Goal: Transaction & Acquisition: Purchase product/service

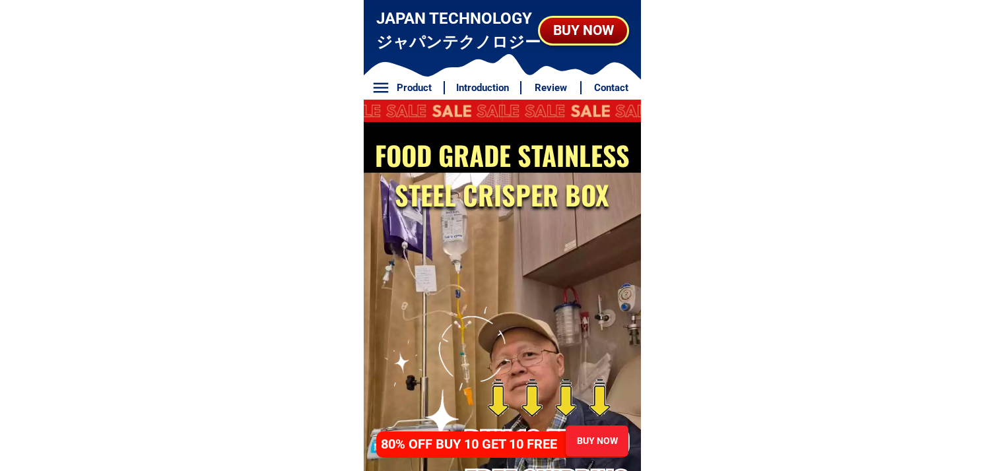
click at [581, 435] on div "BUY NOW" at bounding box center [596, 441] width 65 height 15
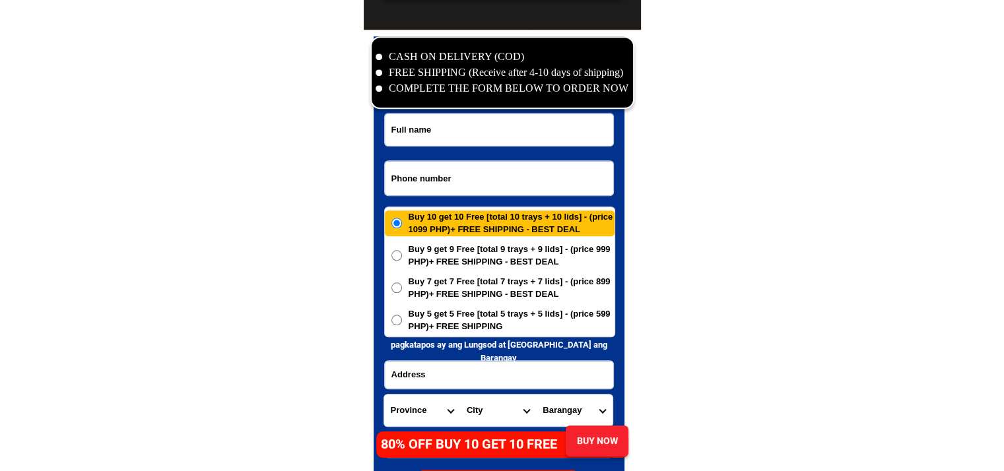
scroll to position [6375, 0]
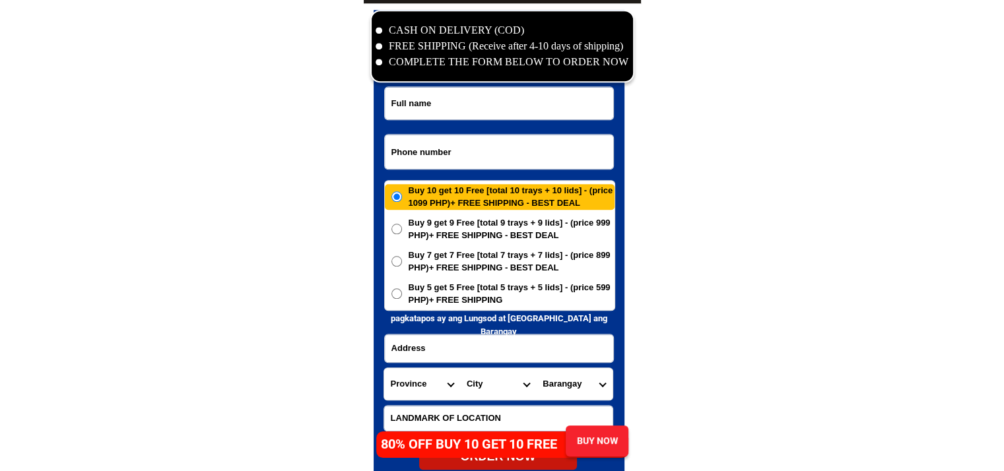
click at [518, 156] on input "Input phone_number" at bounding box center [499, 152] width 228 height 34
paste input "09544195444"
type input "09544195444"
click at [486, 105] on input "Input full_name" at bounding box center [499, 103] width 228 height 32
paste input "[PERSON_NAME]"
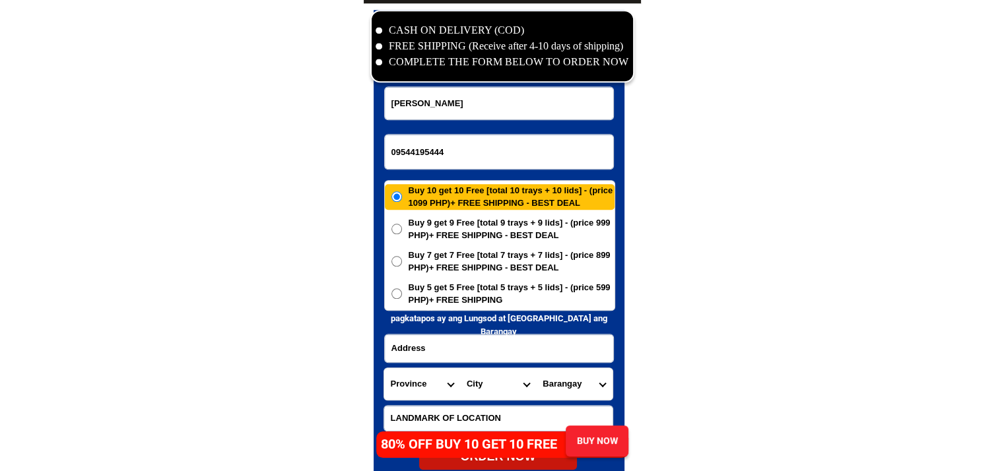
type input "[PERSON_NAME]"
click at [471, 352] on input "Input address" at bounding box center [499, 349] width 228 height 28
paste input "Sto. Cristo st. [GEOGRAPHIC_DATA][PERSON_NAME], [GEOGRAPHIC_DATA], [GEOGRAPHIC_…"
type input "Sto. Cristo st. [GEOGRAPHIC_DATA][PERSON_NAME], [GEOGRAPHIC_DATA], [GEOGRAPHIC_…"
drag, startPoint x: 449, startPoint y: 411, endPoint x: 465, endPoint y: 411, distance: 15.2
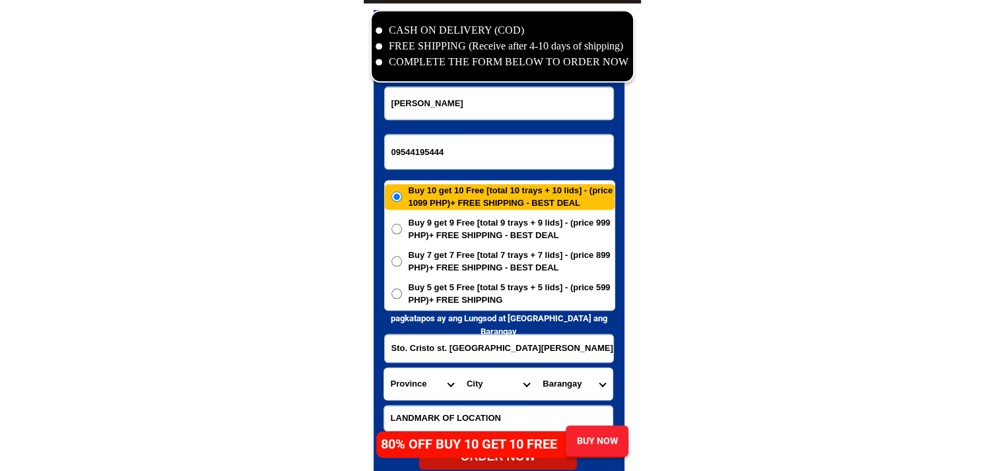
click at [449, 411] on input "Input LANDMARKOFLOCATION" at bounding box center [498, 418] width 228 height 25
paste input "After [GEOGRAPHIC_DATA]"
type input "After [GEOGRAPHIC_DATA]"
click at [449, 286] on span "Buy 5 get 5 Free [total 5 trays + 5 lids] - (price 599 PHP)+ FREE SHIPPING" at bounding box center [512, 294] width 206 height 26
click at [402, 288] on input "Buy 5 get 5 Free [total 5 trays + 5 lids] - (price 599 PHP)+ FREE SHIPPING" at bounding box center [396, 293] width 11 height 11
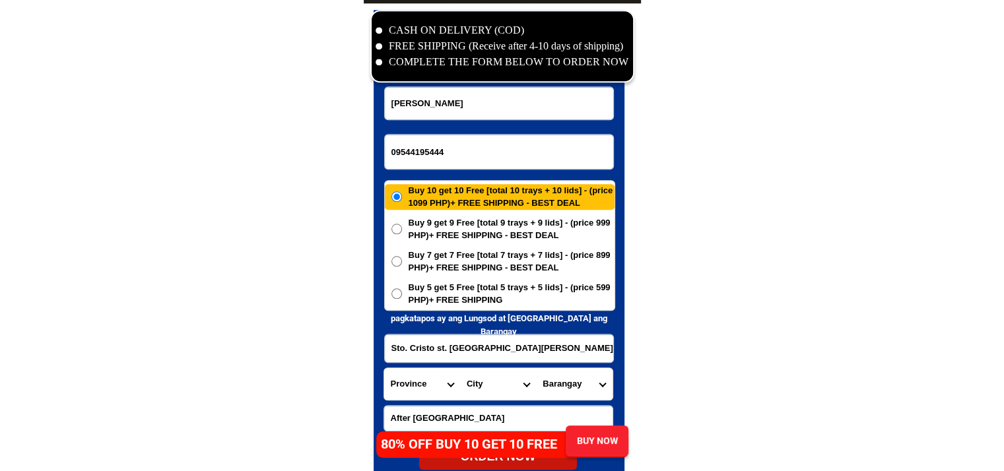
radio input "true"
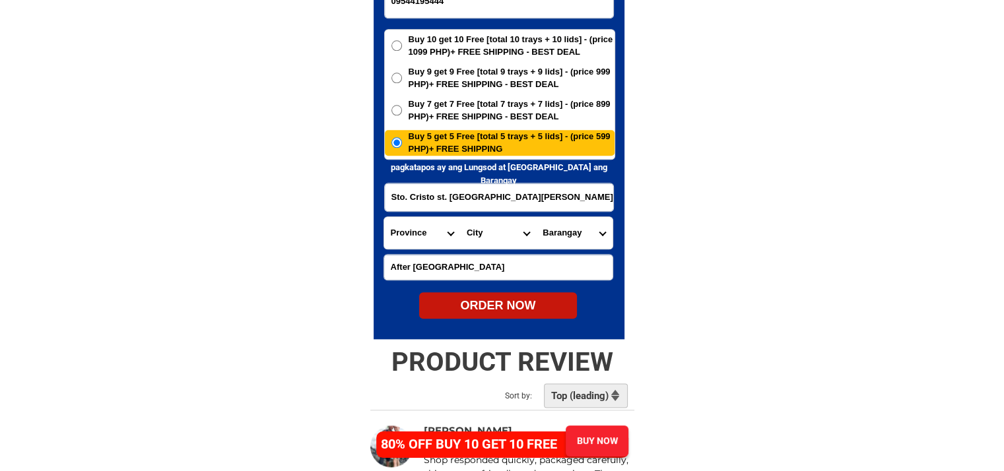
scroll to position [6573, 0]
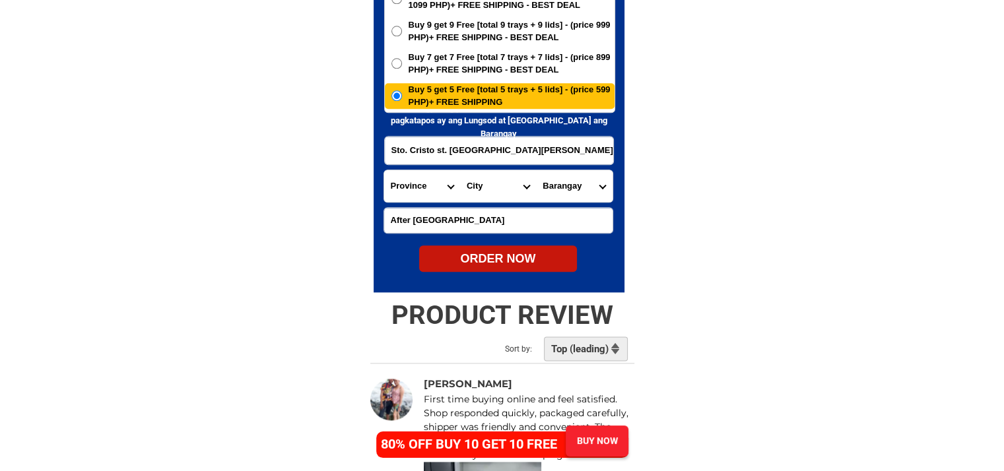
drag, startPoint x: 438, startPoint y: 169, endPoint x: 432, endPoint y: 184, distance: 16.3
click at [438, 170] on select "Province [GEOGRAPHIC_DATA] [GEOGRAPHIC_DATA] [GEOGRAPHIC_DATA] [GEOGRAPHIC_DATA…" at bounding box center [422, 186] width 76 height 32
select select "63_402"
click at [384, 170] on select "Province [GEOGRAPHIC_DATA] [GEOGRAPHIC_DATA] [GEOGRAPHIC_DATA] [GEOGRAPHIC_DATA…" at bounding box center [422, 186] width 76 height 32
click at [491, 187] on select "City [GEOGRAPHIC_DATA]-[GEOGRAPHIC_DATA]-[PERSON_NAME] Bacacay Camalig [GEOGRAP…" at bounding box center [498, 186] width 76 height 32
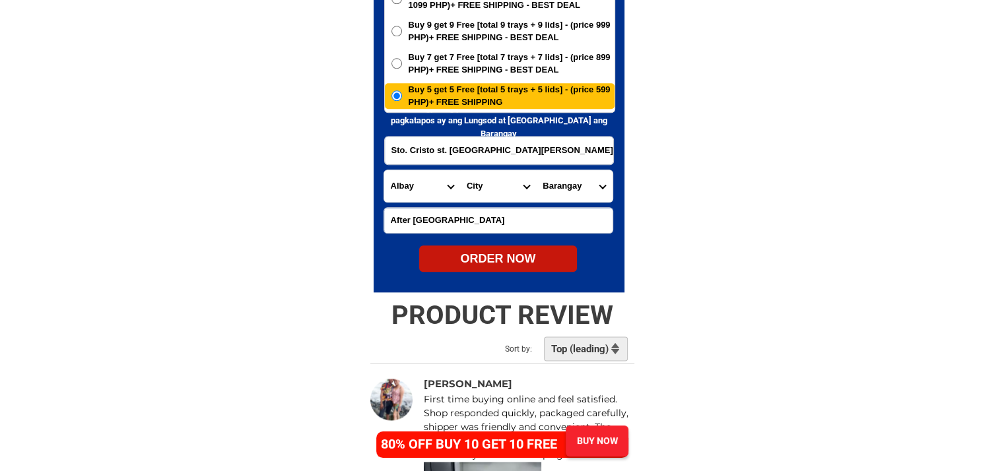
select select "63_4023678"
click at [572, 187] on select "Barangay [PERSON_NAME] Alobo Anislag Bagumbayan Balinad Banadero Banag Bascaran…" at bounding box center [574, 186] width 76 height 32
select select "63_40236782756"
click at [536, 170] on select "Barangay [PERSON_NAME] Alobo Anislag Bagumbayan Balinad Banadero Banag Bascaran…" at bounding box center [574, 186] width 76 height 32
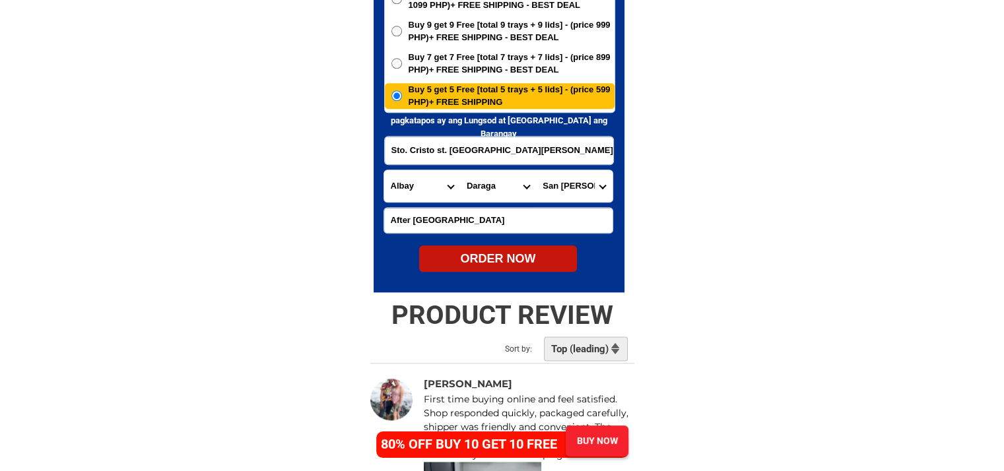
click at [527, 271] on div "ORDER NOW" at bounding box center [498, 259] width 158 height 26
radio input "true"
